Goal: Navigation & Orientation: Find specific page/section

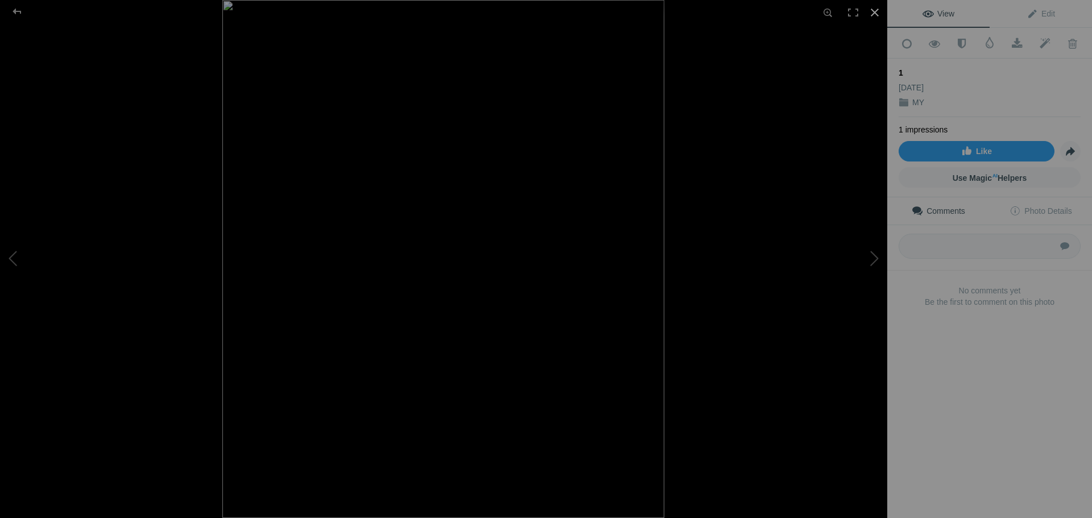
click at [873, 10] on div at bounding box center [874, 12] width 25 height 25
